Goal: Transaction & Acquisition: Download file/media

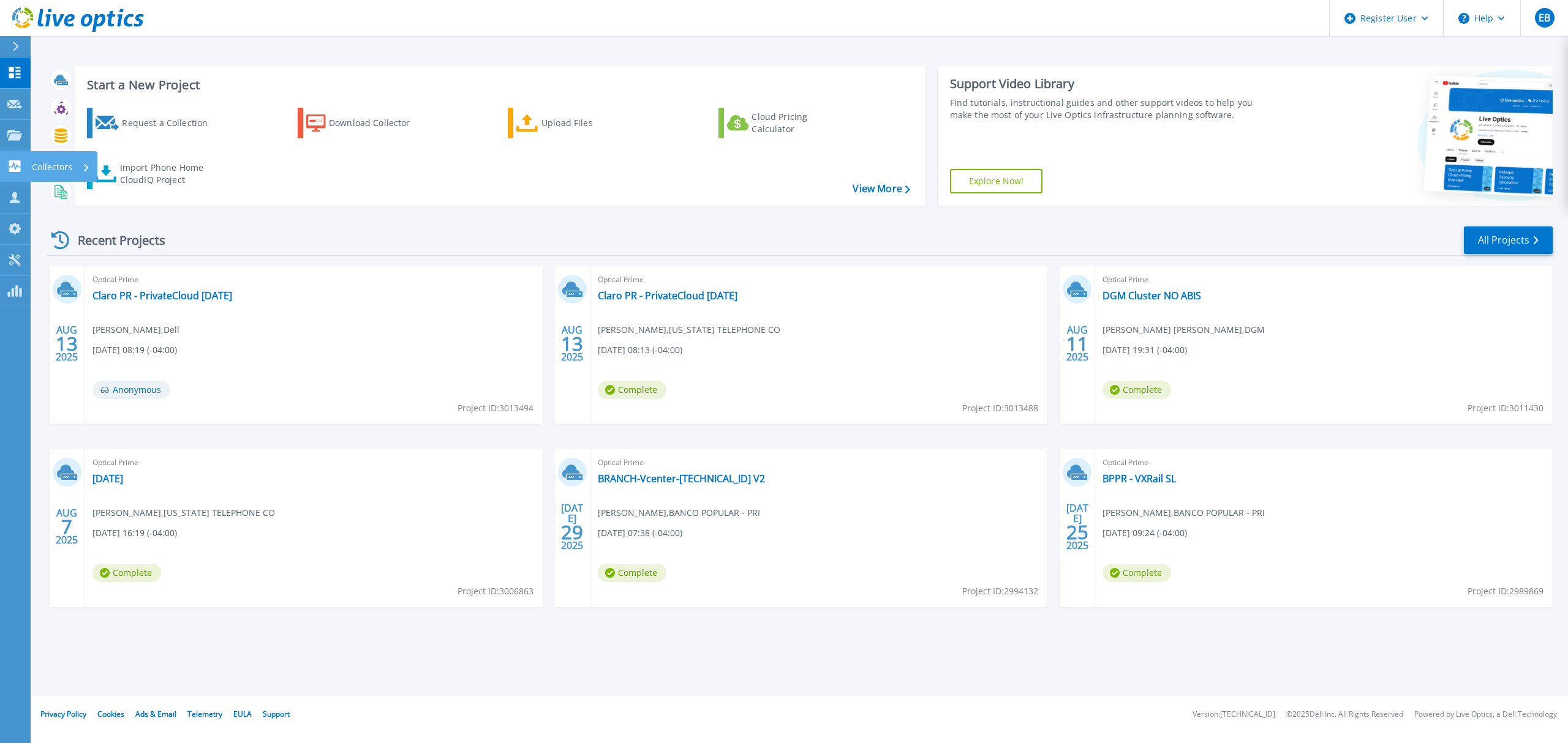
click at [74, 160] on div "Collectors" at bounding box center [61, 167] width 59 height 32
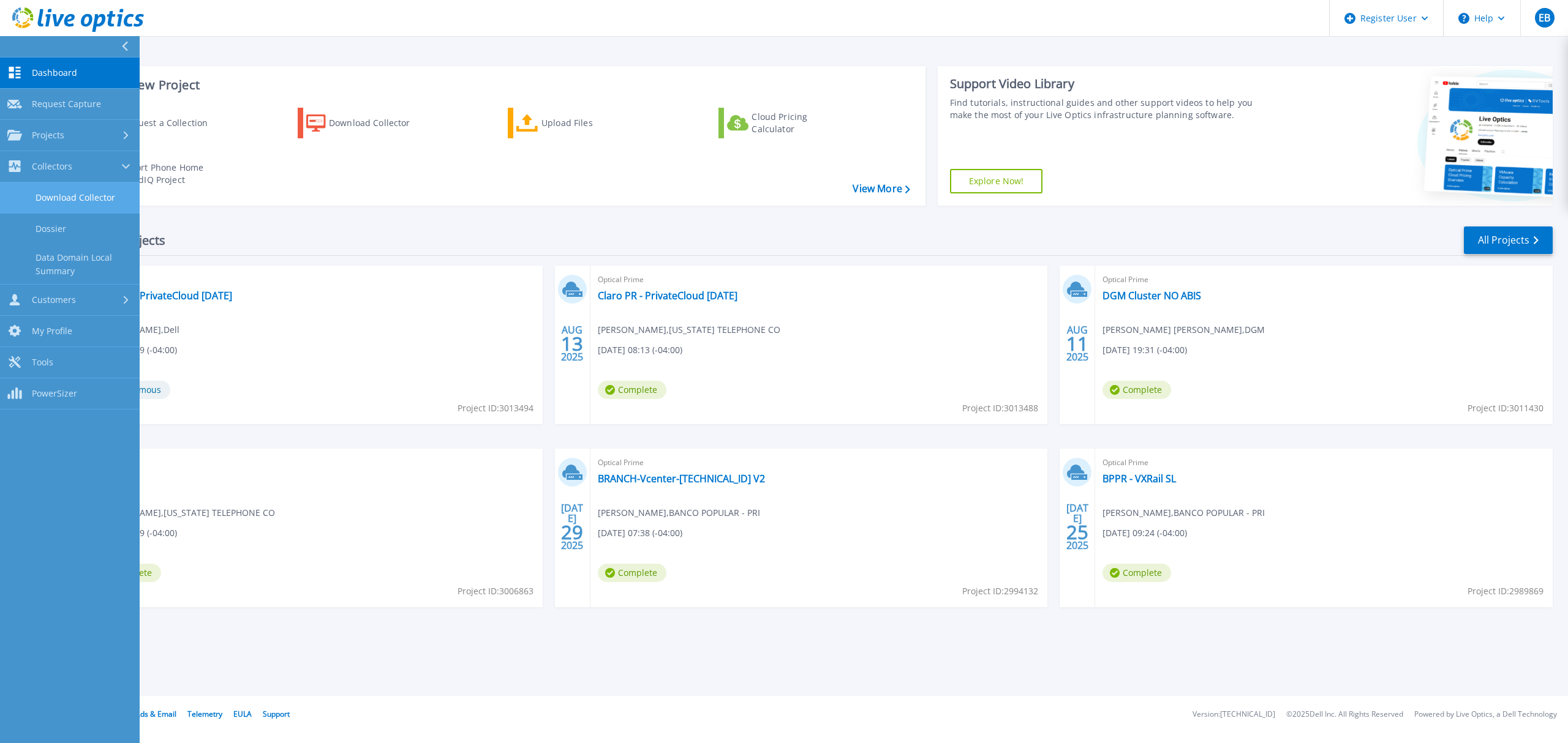
click at [89, 192] on link "Download Collector" at bounding box center [70, 197] width 140 height 31
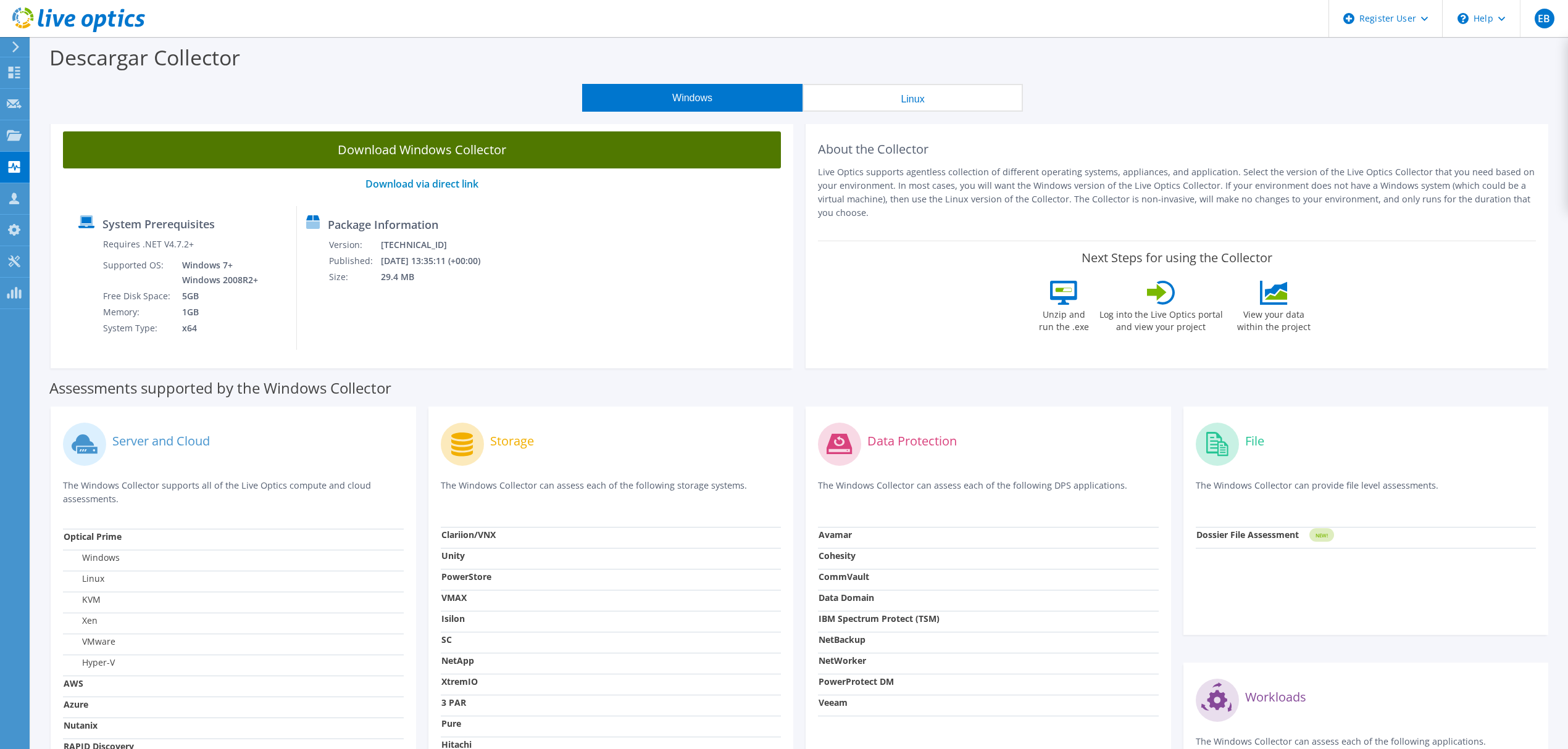
click at [427, 152] on link "Download Windows Collector" at bounding box center [422, 150] width 718 height 37
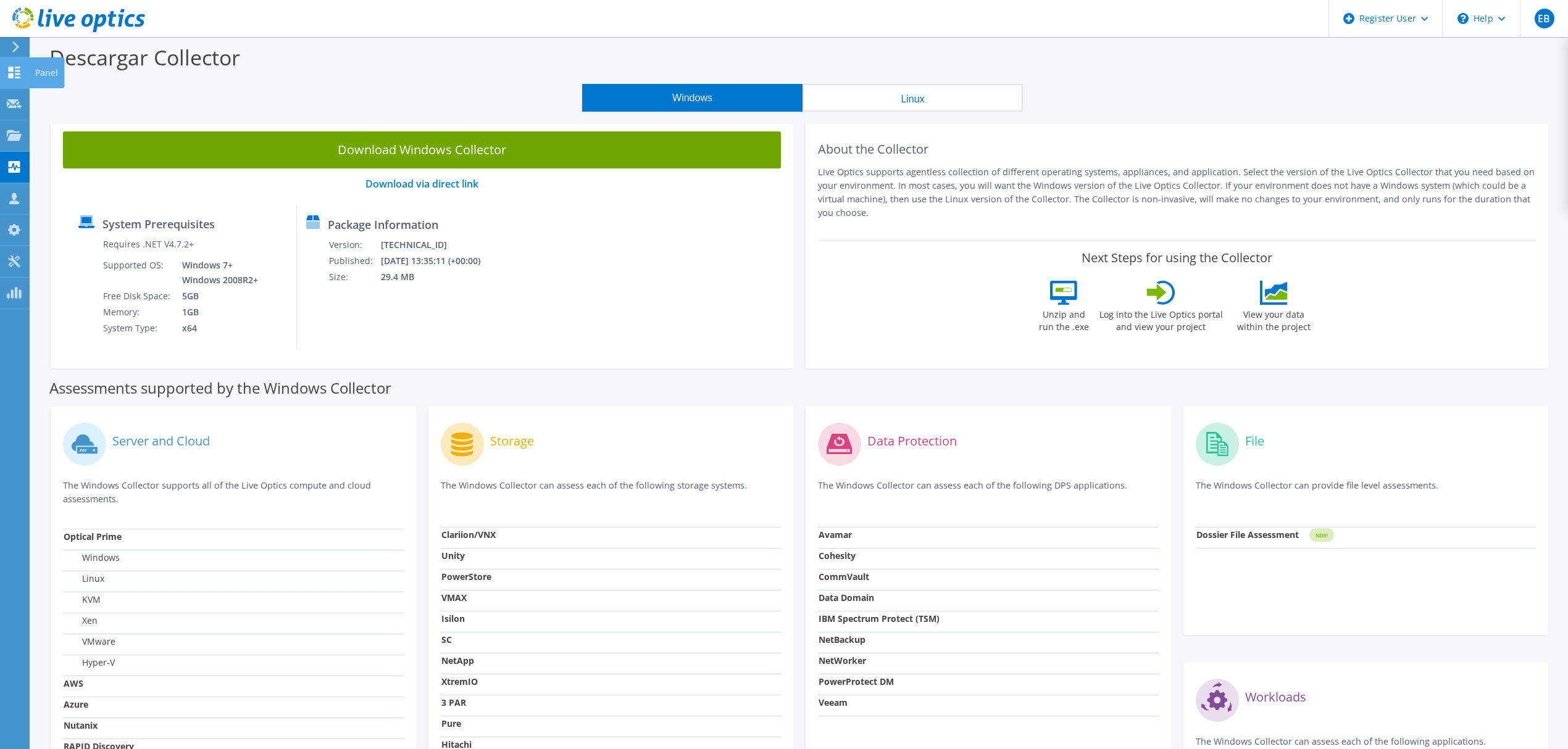
click at [10, 72] on icon at bounding box center [14, 72] width 15 height 12
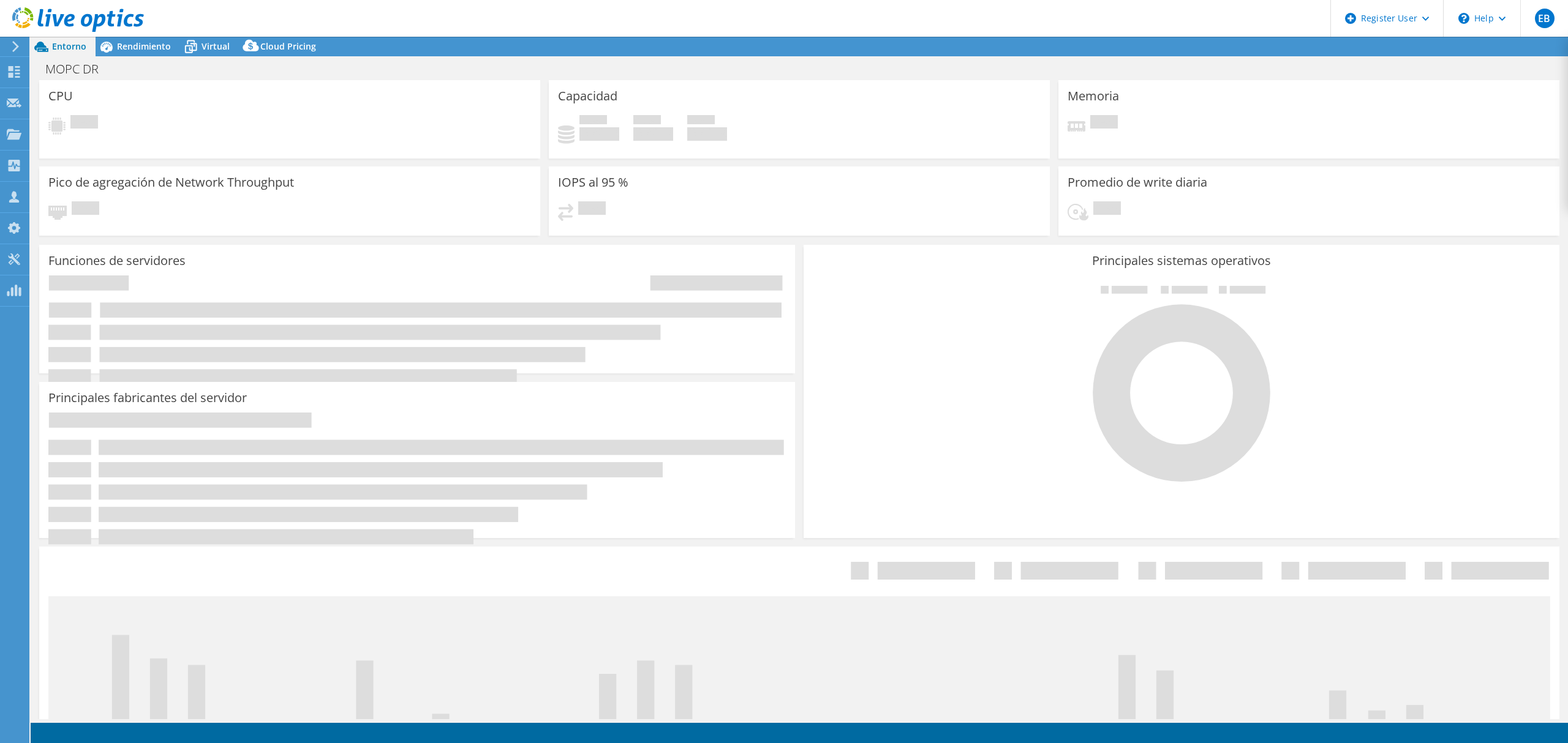
select select "USD"
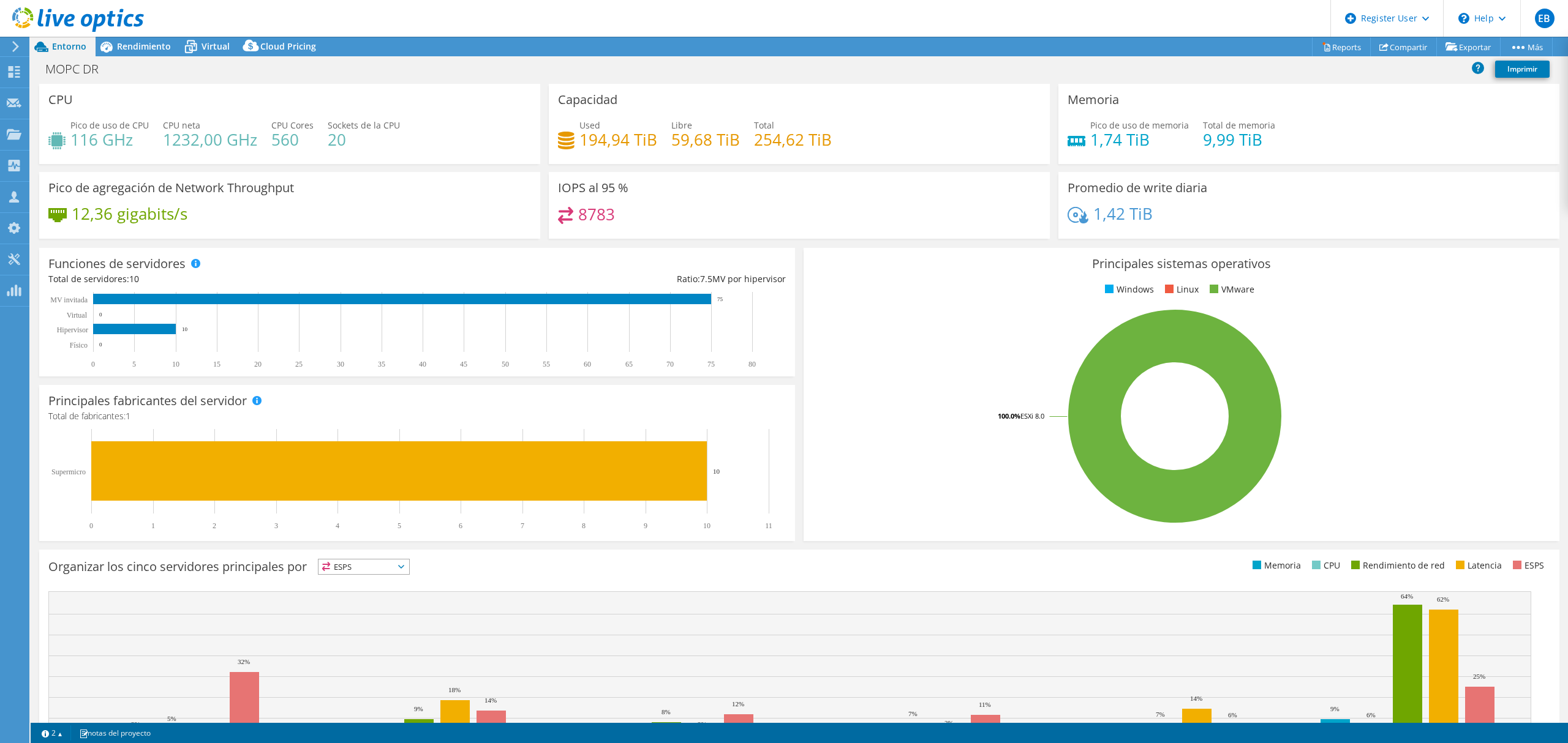
drag, startPoint x: 1008, startPoint y: 543, endPoint x: 1001, endPoint y: 549, distance: 9.2
click at [1008, 543] on div "Principales sistemas operativos Windows Linux VMware 100.0% ESXi 8.0" at bounding box center [1181, 394] width 765 height 302
